Goal: Information Seeking & Learning: Learn about a topic

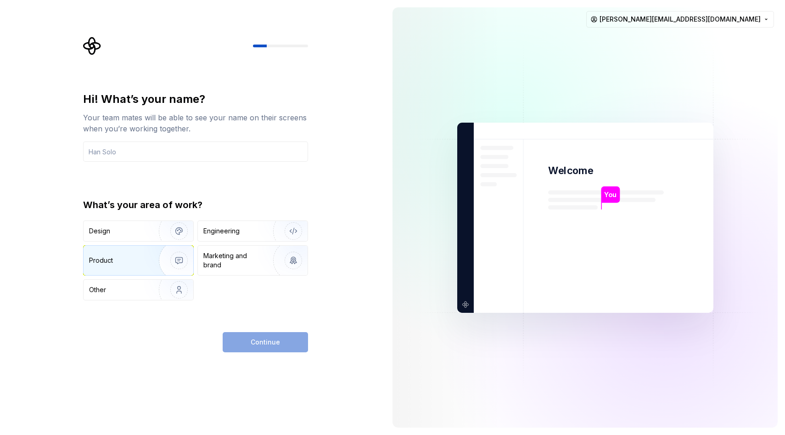
click at [120, 261] on div "Product" at bounding box center [119, 260] width 61 height 9
click at [130, 156] on input "text" at bounding box center [195, 151] width 225 height 20
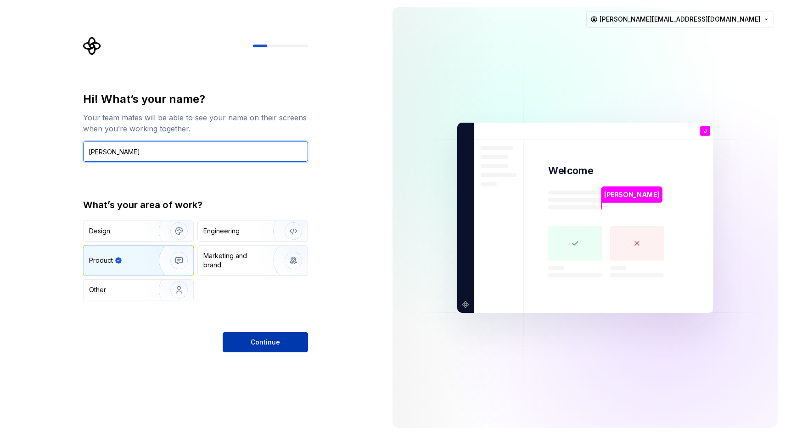
type input "[PERSON_NAME]"
click at [238, 340] on button "Continue" at bounding box center [265, 342] width 85 height 20
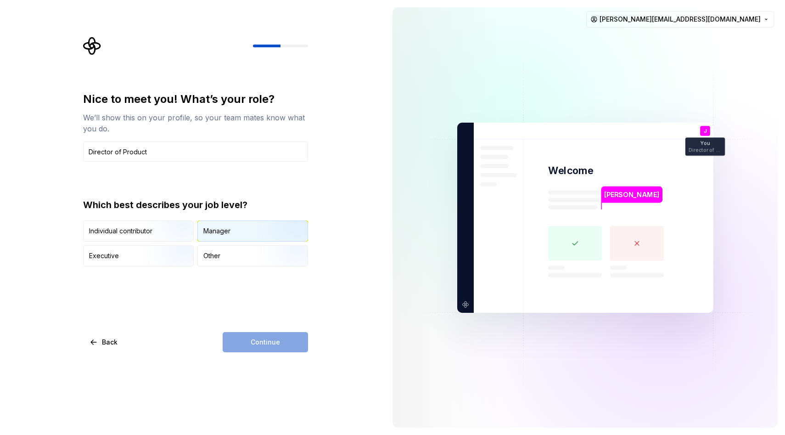
type input "Director of Product"
click at [221, 231] on div "Manager" at bounding box center [216, 230] width 27 height 9
click at [269, 343] on span "Continue" at bounding box center [265, 341] width 29 height 9
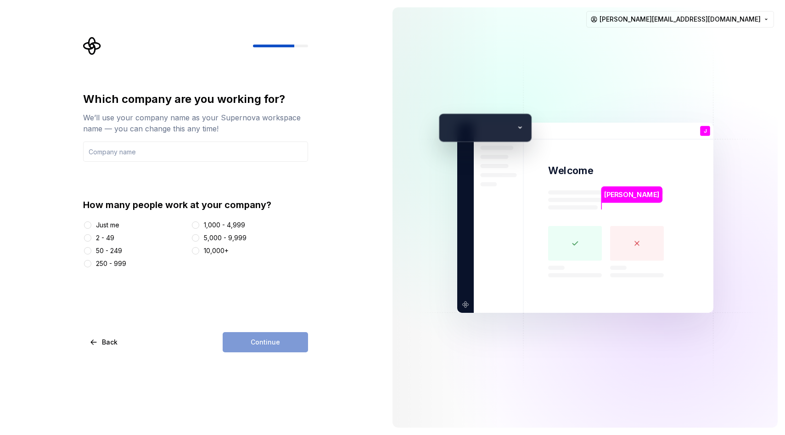
type input "E"
type input "WeWork"
click at [212, 225] on div "1,000 - 4,999" at bounding box center [224, 224] width 41 height 9
click at [199, 225] on button "1,000 - 4,999" at bounding box center [195, 224] width 7 height 7
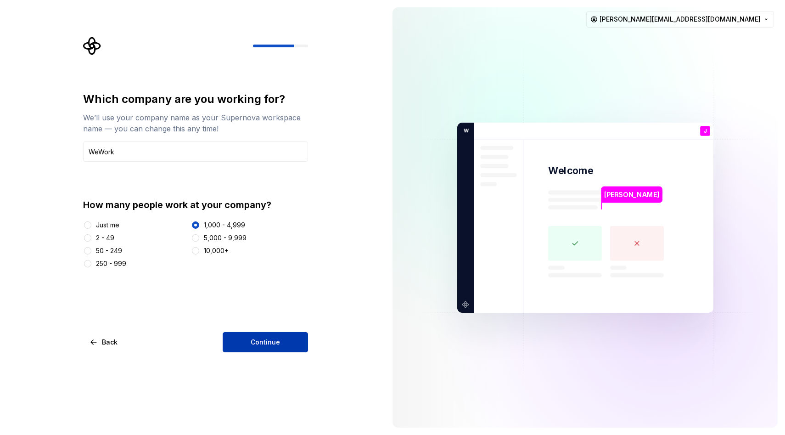
click at [259, 335] on button "Continue" at bounding box center [265, 342] width 85 height 20
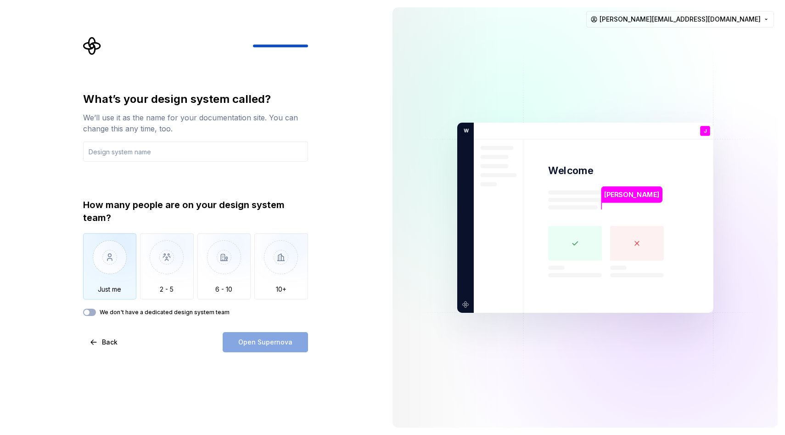
click at [122, 251] on img "button" at bounding box center [110, 264] width 54 height 62
click at [93, 311] on button "We don't have a dedicated design system team" at bounding box center [89, 311] width 13 height 7
click at [137, 155] on input "text" at bounding box center [195, 151] width 225 height 20
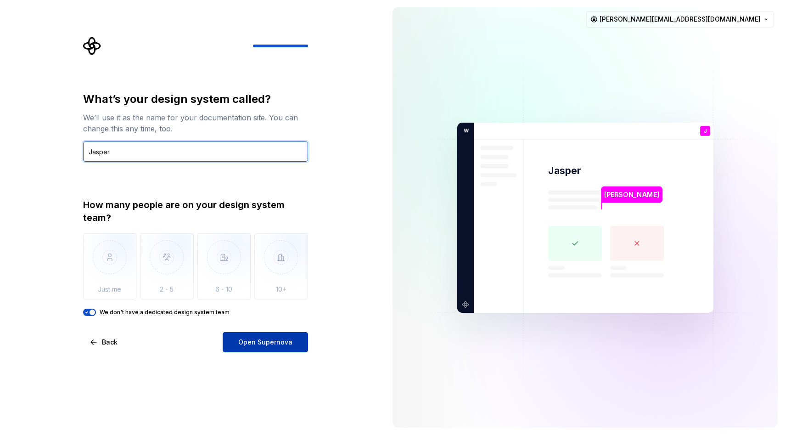
type input "Jasper"
click at [257, 338] on span "Open Supernova" at bounding box center [265, 341] width 54 height 9
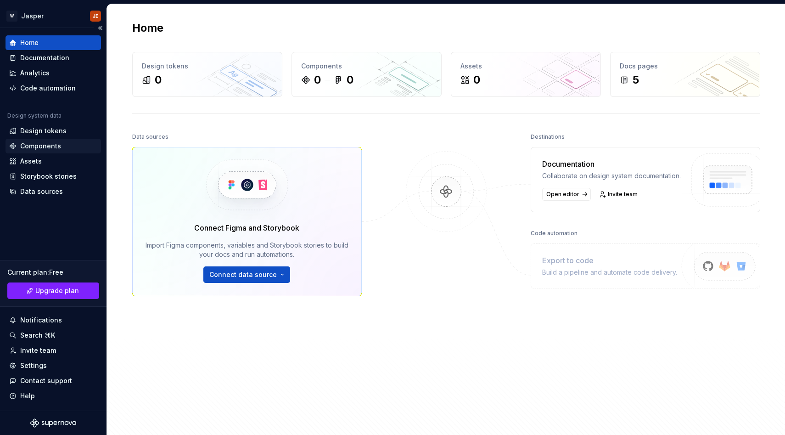
click at [61, 141] on div "Components" at bounding box center [53, 145] width 88 height 9
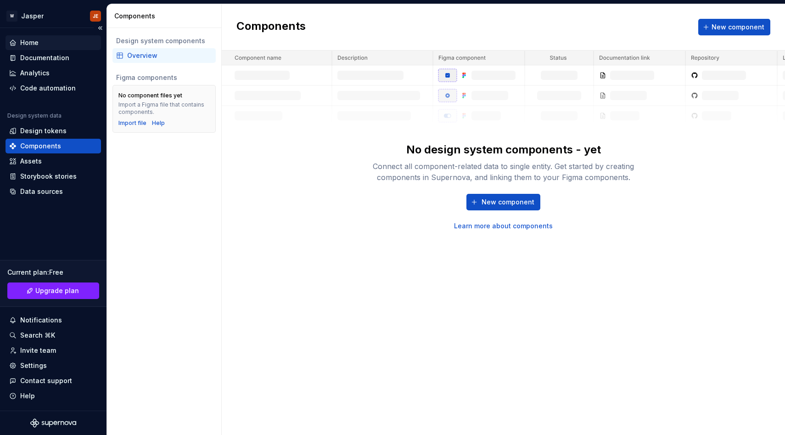
click at [39, 36] on div "Home" at bounding box center [53, 42] width 95 height 15
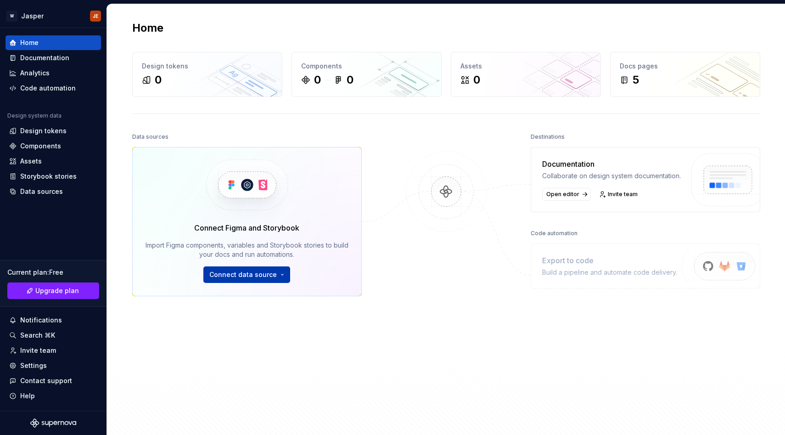
click at [281, 277] on html "W Jasper JE Home Documentation Analytics Code automation Design system data Des…" at bounding box center [392, 217] width 785 height 435
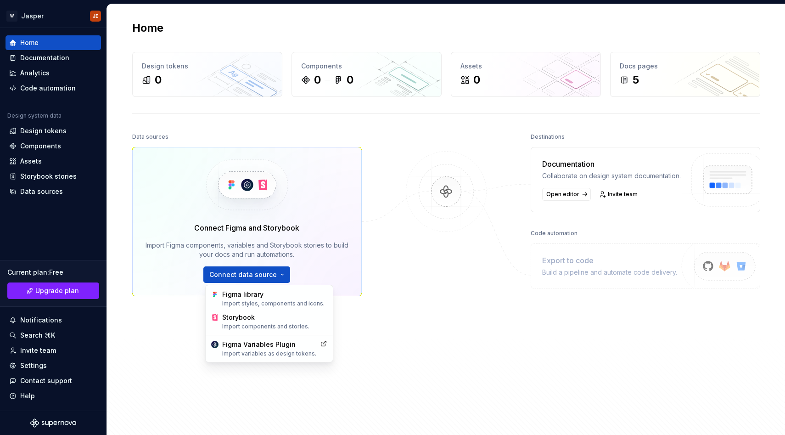
click at [445, 273] on html "W Jasper JE Home Documentation Analytics Code automation Design system data Des…" at bounding box center [392, 217] width 785 height 435
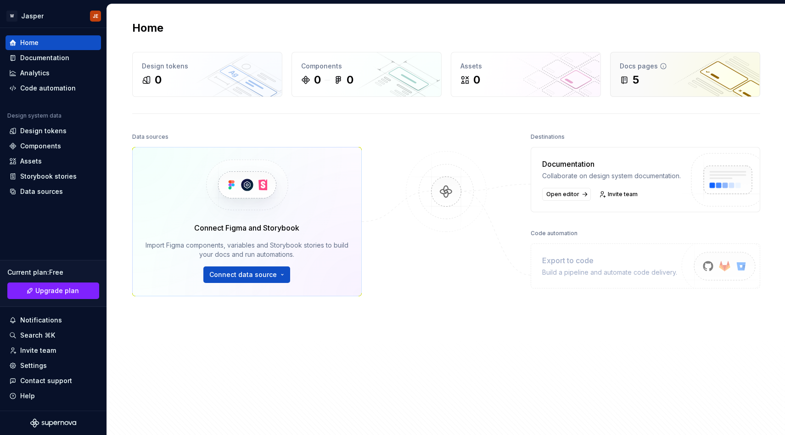
click at [673, 84] on div "5" at bounding box center [685, 80] width 131 height 15
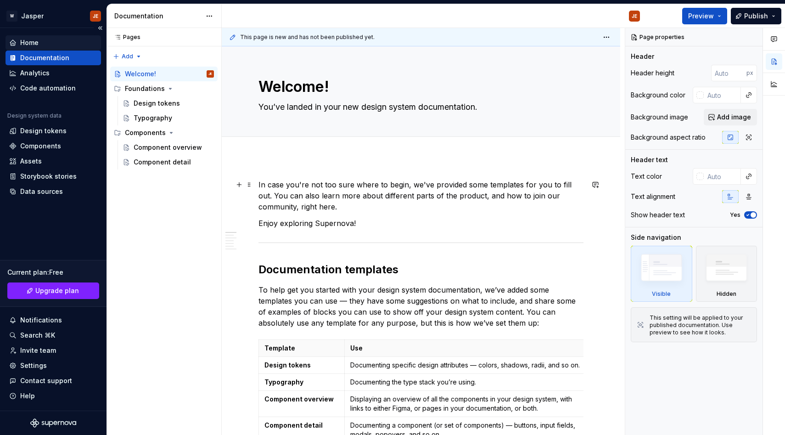
type textarea "*"
click at [30, 78] on div "Analytics" at bounding box center [53, 73] width 95 height 15
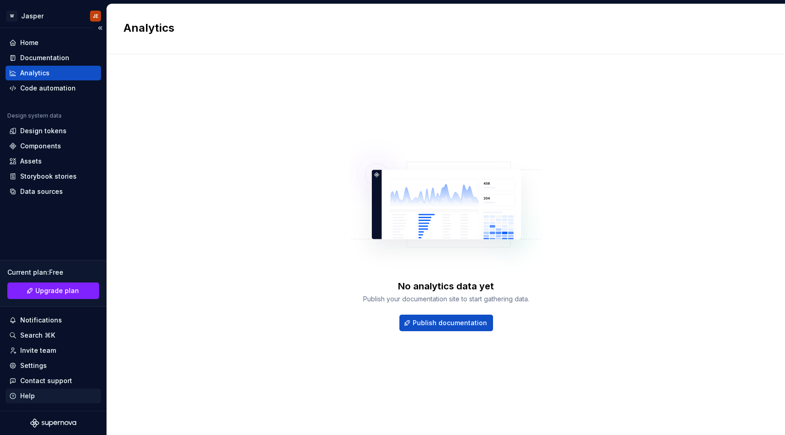
click at [38, 400] on div "Help" at bounding box center [53, 395] width 95 height 15
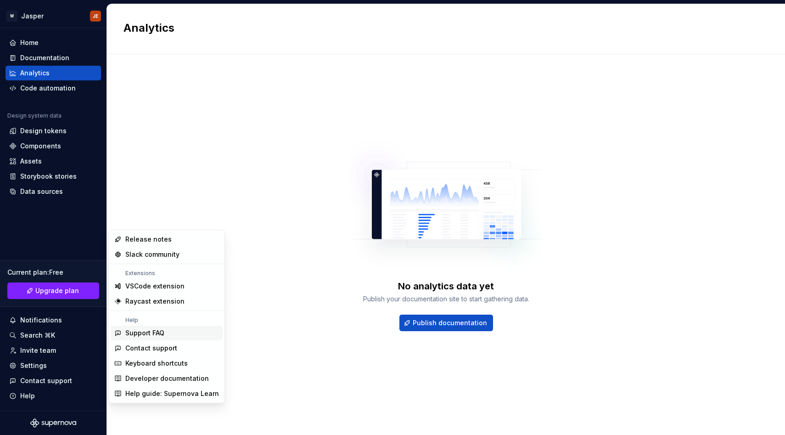
click at [139, 335] on div "Support FAQ" at bounding box center [144, 332] width 39 height 9
